Goal: Find contact information: Find contact information

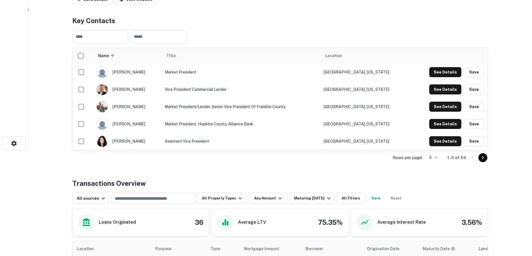
scroll to position [112, 0]
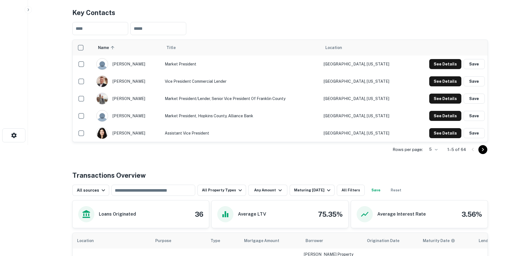
click at [482, 150] on icon "Go to next page" at bounding box center [482, 149] width 7 height 7
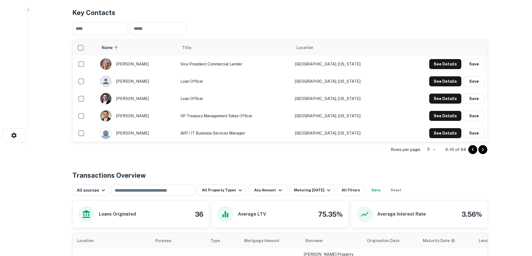
click at [483, 150] on icon "Go to next page" at bounding box center [482, 149] width 2 height 3
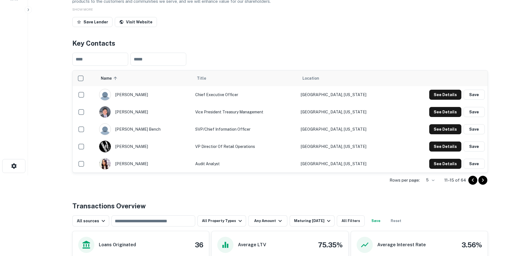
scroll to position [84, 0]
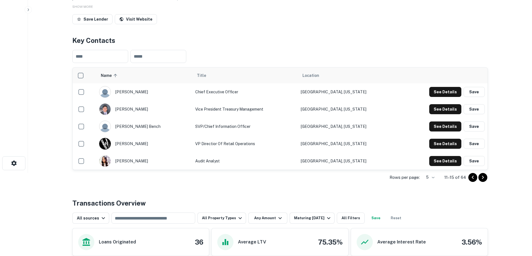
click at [433, 173] on body "Search Borrowers Contacts Saved Back to search Alliance Bank Description A comm…" at bounding box center [266, 44] width 532 height 256
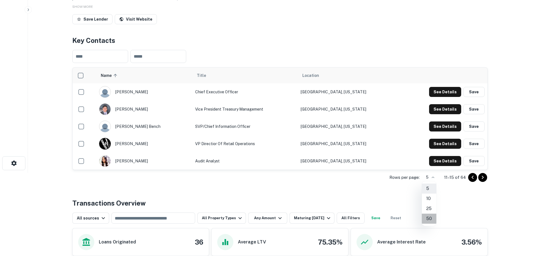
click at [429, 220] on li "50" at bounding box center [429, 219] width 15 height 10
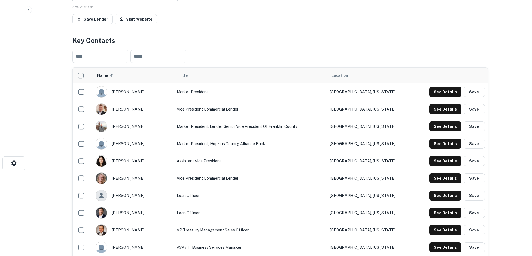
click at [348, 77] on span "Location" at bounding box center [339, 75] width 17 height 7
click at [348, 78] on span "Location" at bounding box center [339, 75] width 17 height 7
click at [348, 76] on span "Location" at bounding box center [339, 75] width 17 height 7
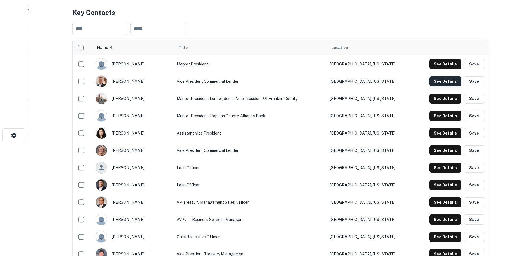
click at [447, 69] on button "See Details" at bounding box center [445, 64] width 32 height 10
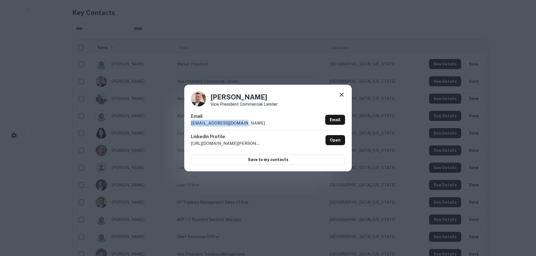
drag, startPoint x: 243, startPoint y: 122, endPoint x: 181, endPoint y: 124, distance: 62.3
click at [181, 124] on div "[PERSON_NAME] Vice President Commercial Lender Email [EMAIL_ADDRESS][DOMAIN_NAM…" at bounding box center [268, 128] width 536 height 256
copy p "[EMAIL_ADDRESS][DOMAIN_NAME]"
click at [340, 93] on icon at bounding box center [342, 95] width 4 height 4
